Goal: Obtain resource: Obtain resource

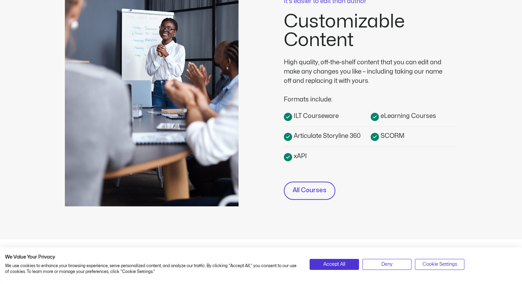
scroll to position [198, 0]
click at [305, 185] on span "All Courses" at bounding box center [310, 190] width 34 height 10
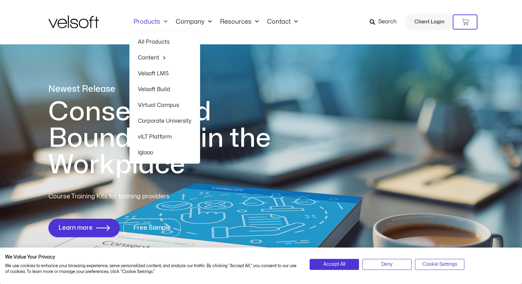
click at [158, 44] on link "All Products" at bounding box center [165, 42] width 54 height 16
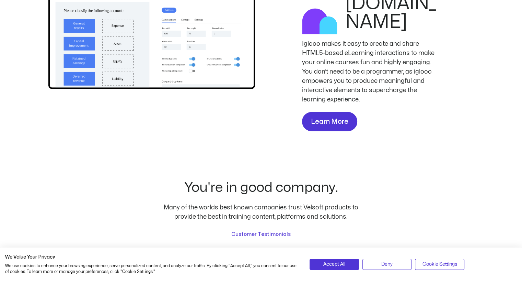
scroll to position [1530, 0]
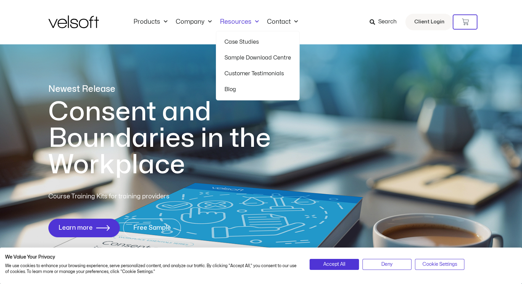
click at [245, 59] on link "Sample Download Centre" at bounding box center [258, 58] width 67 height 16
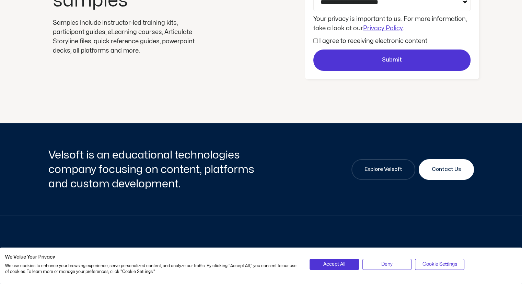
scroll to position [159, 0]
